Goal: Information Seeking & Learning: Learn about a topic

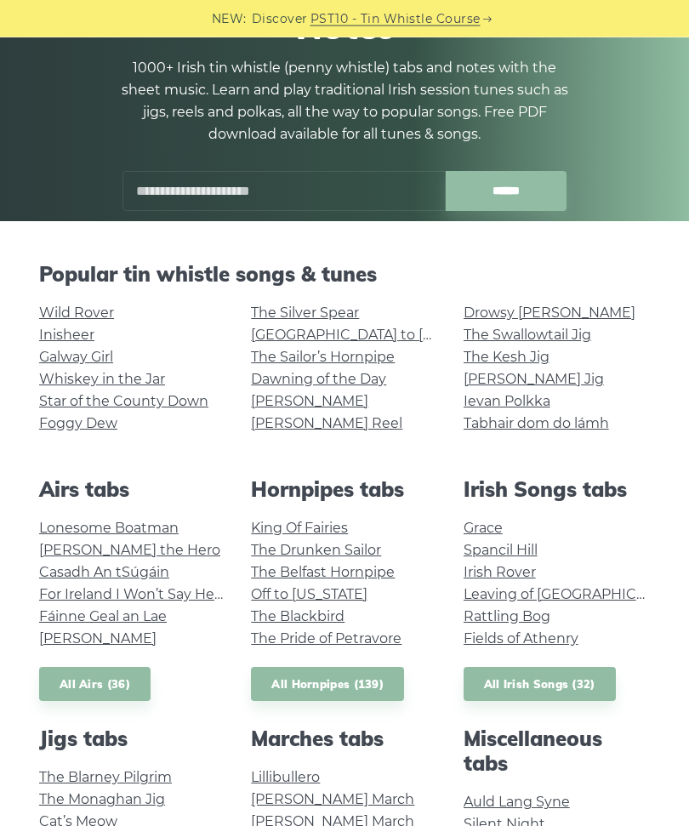
scroll to position [168, 0]
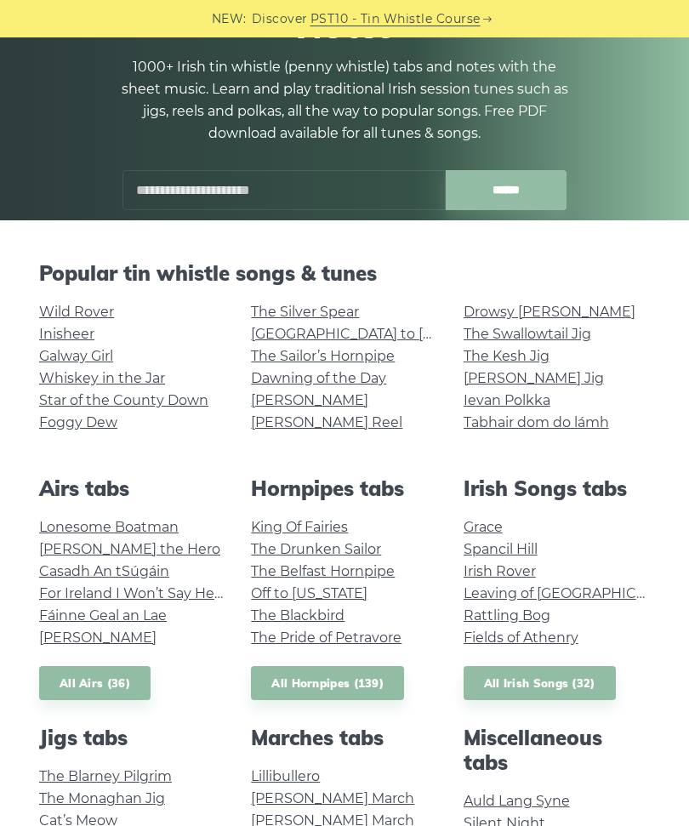
click at [470, 363] on link "The Kesh Jig" at bounding box center [507, 356] width 86 height 16
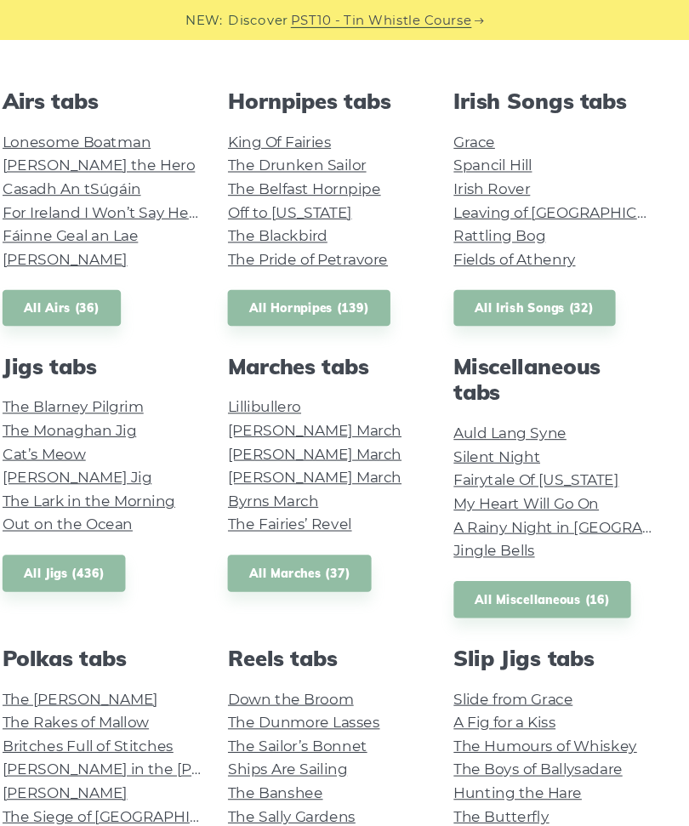
scroll to position [562, 0]
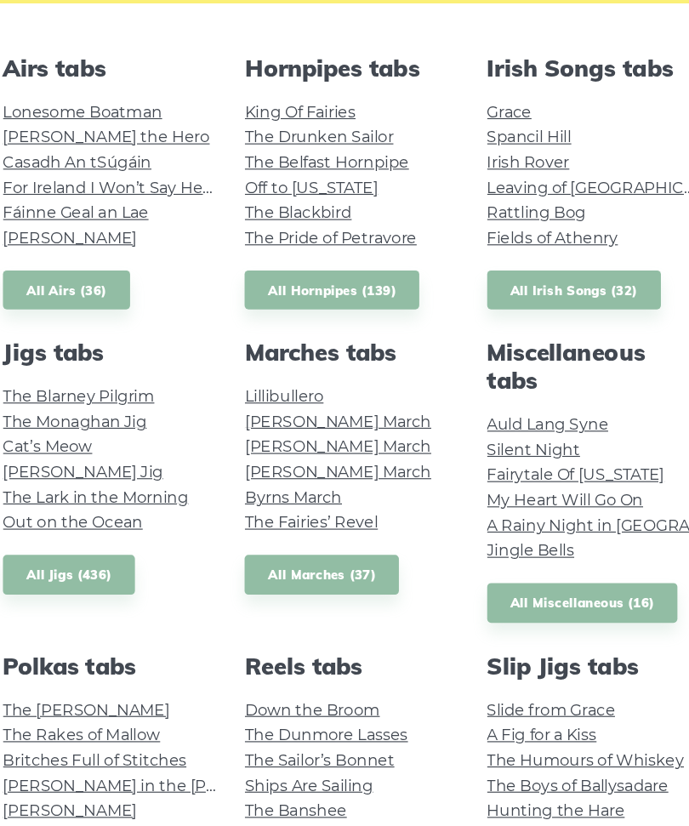
click at [128, 125] on link "Lonesome Boatman" at bounding box center [109, 133] width 140 height 16
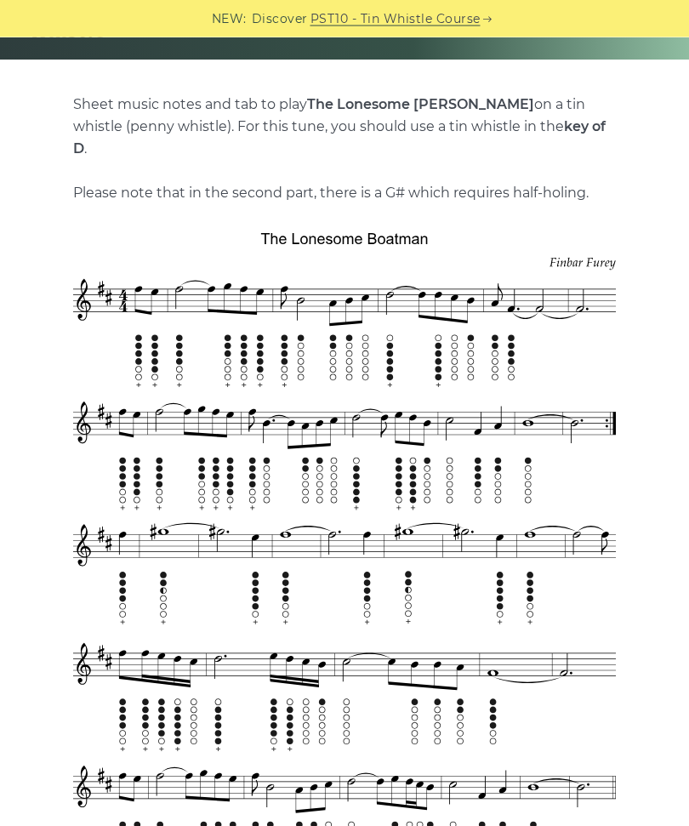
scroll to position [329, 0]
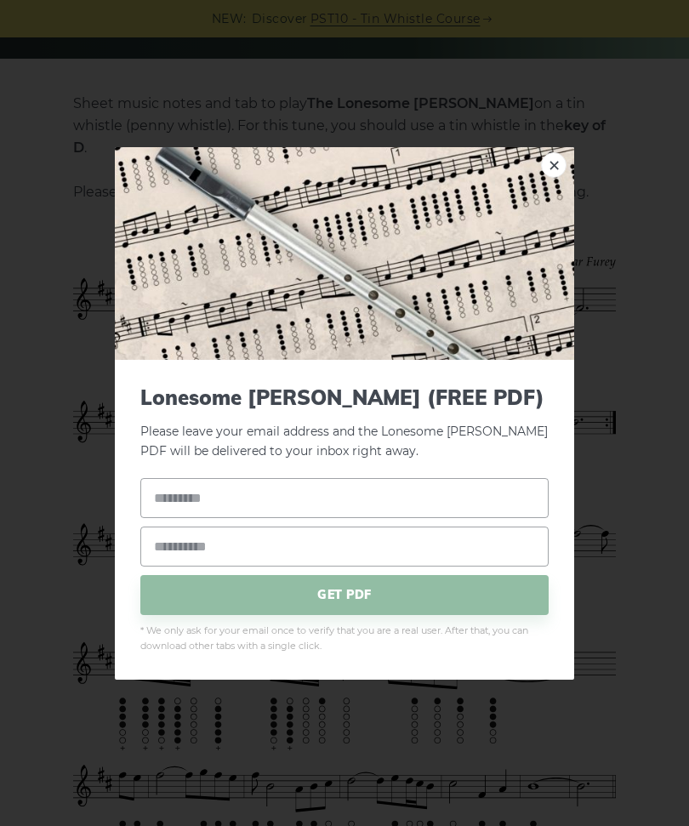
click at [624, 174] on div "× Lonesome Boatman (FREE PDF) Please leave your email address and the Lonesome …" at bounding box center [344, 413] width 689 height 826
click at [623, 174] on div "× Lonesome Boatman (FREE PDF) Please leave your email address and the Lonesome …" at bounding box center [344, 413] width 689 height 826
click at [610, 191] on div "× Lonesome Boatman (FREE PDF) Please leave your email address and the Lonesome …" at bounding box center [344, 413] width 689 height 826
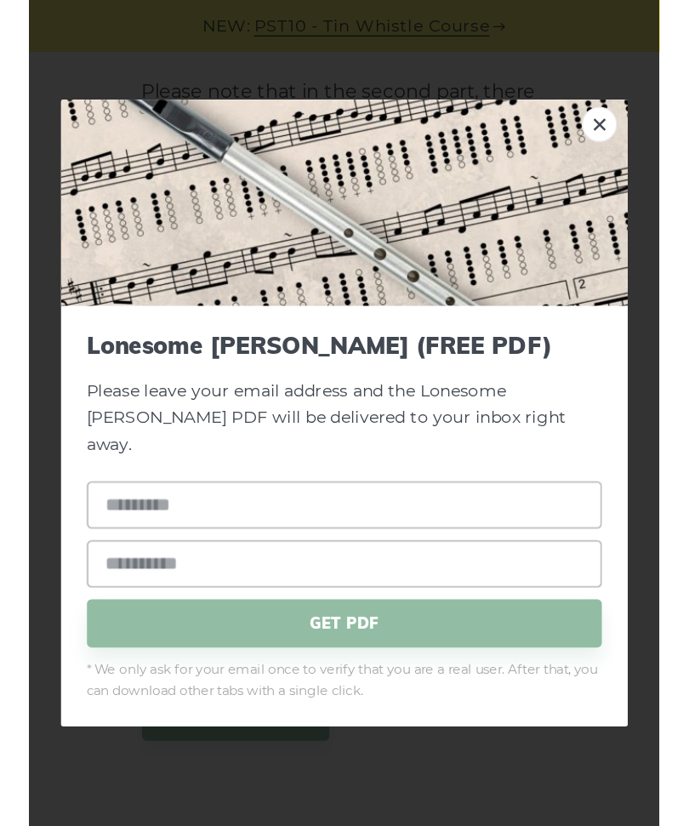
scroll to position [280, 0]
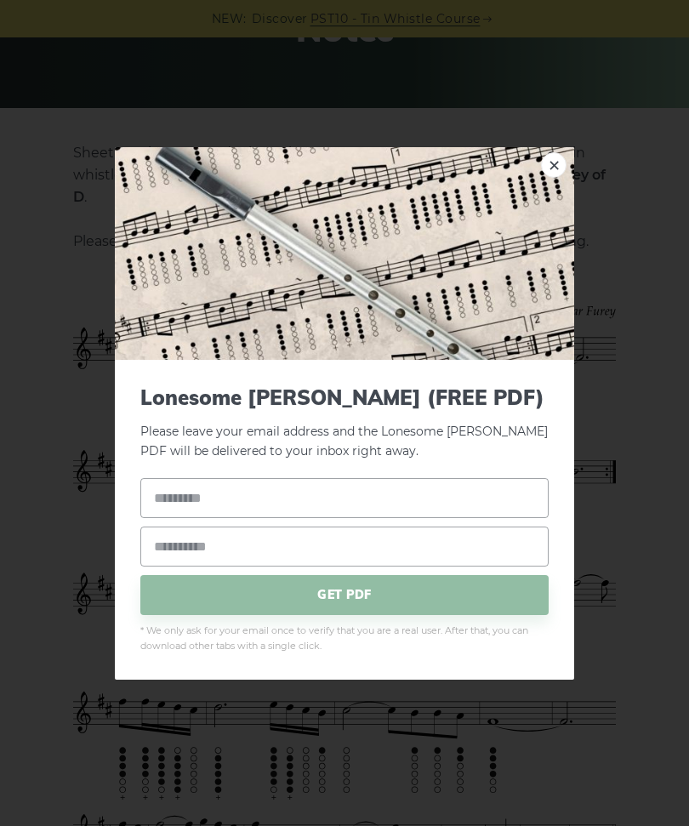
click at [637, 387] on div "× Lonesome Boatman (FREE PDF) Please leave your email address and the Lonesome …" at bounding box center [344, 413] width 689 height 826
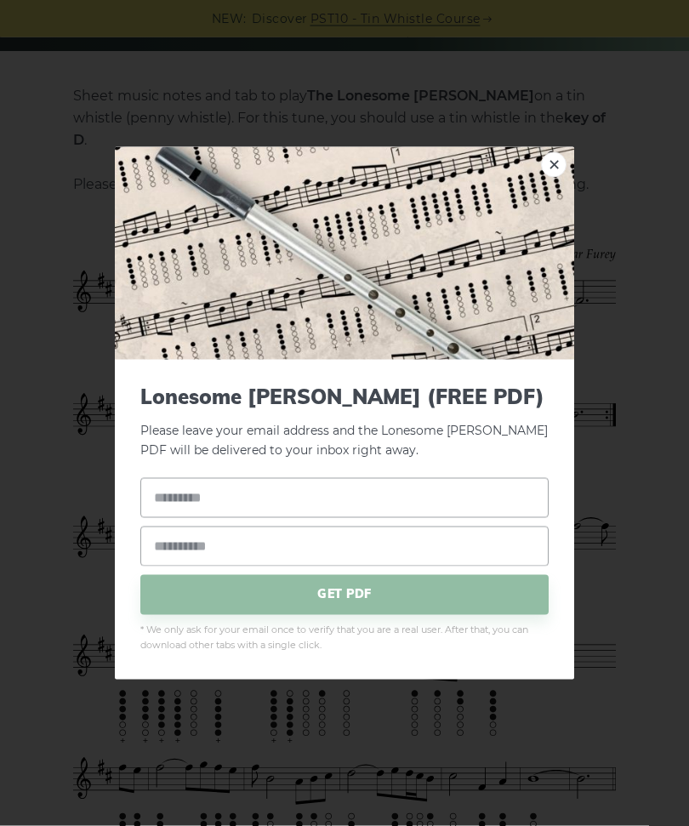
scroll to position [337, 0]
click at [629, 450] on div "× Lonesome Boatman (FREE PDF) Please leave your email address and the Lonesome …" at bounding box center [344, 413] width 689 height 826
click at [561, 164] on link "×" at bounding box center [554, 164] width 26 height 26
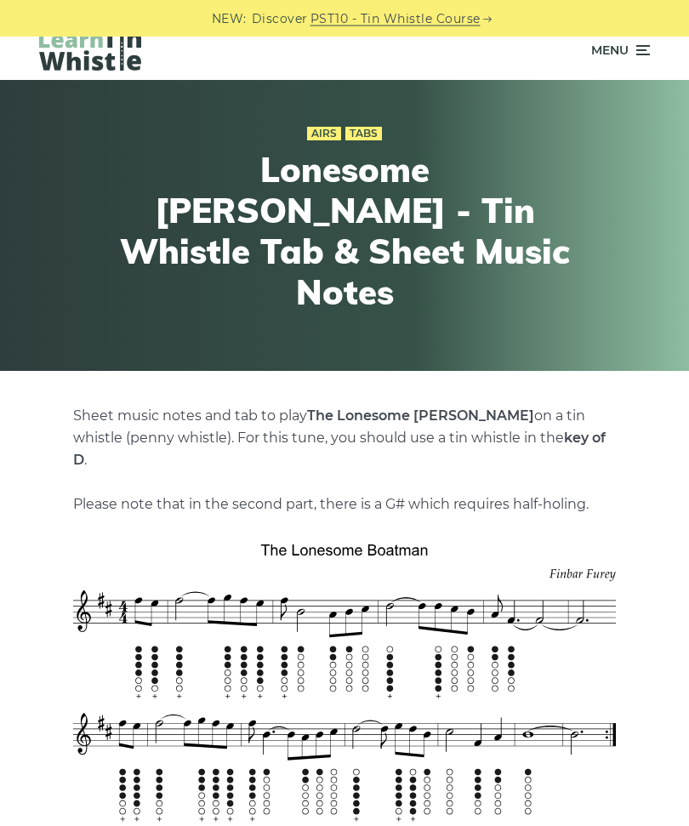
scroll to position [0, 0]
